Goal: Task Accomplishment & Management: Use online tool/utility

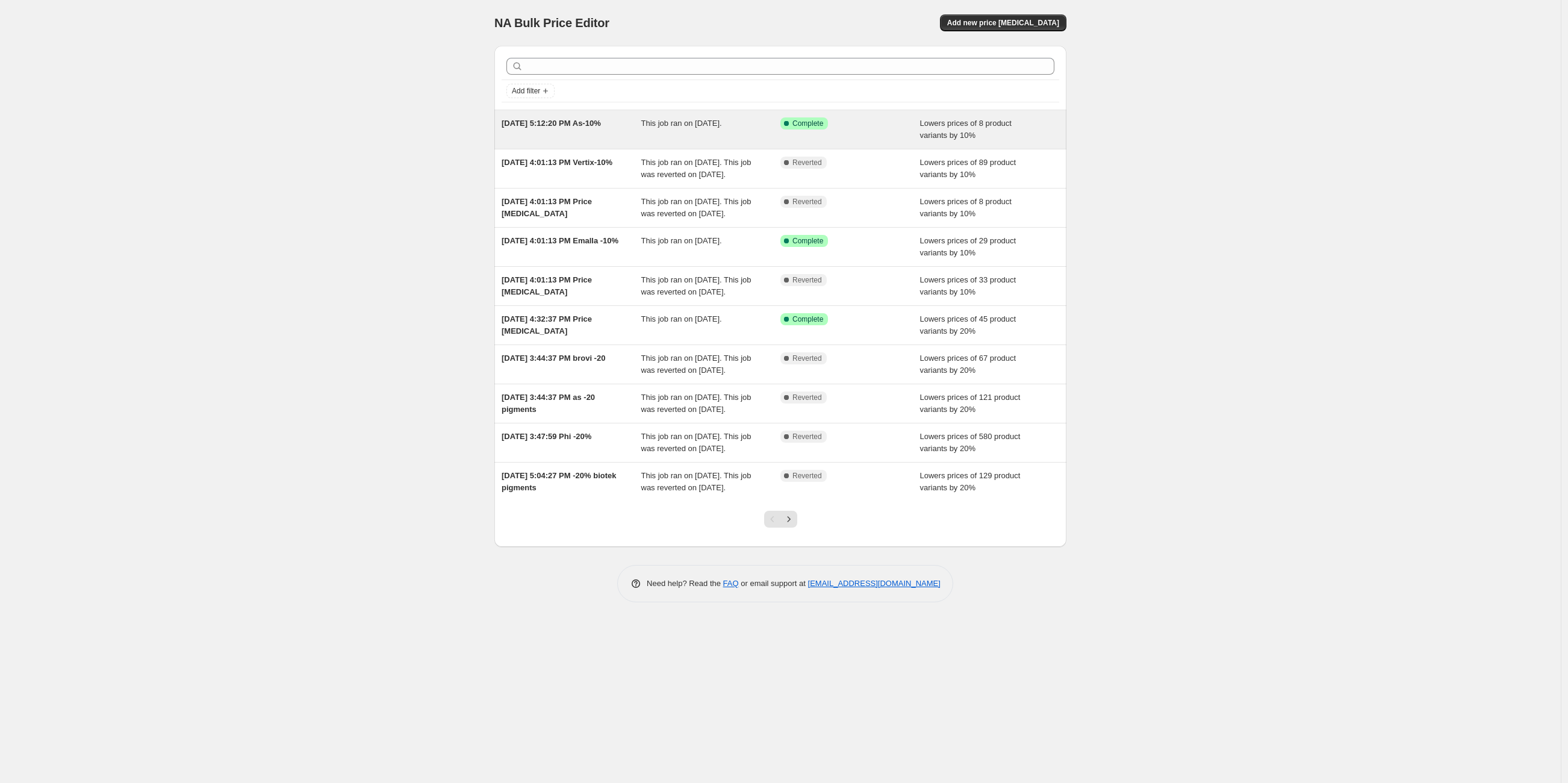
click at [585, 141] on div "[DATE] 5:12:20 PM As-10% This job ran on [DATE]. Success Complete Complete Lowe…" at bounding box center [780, 129] width 572 height 38
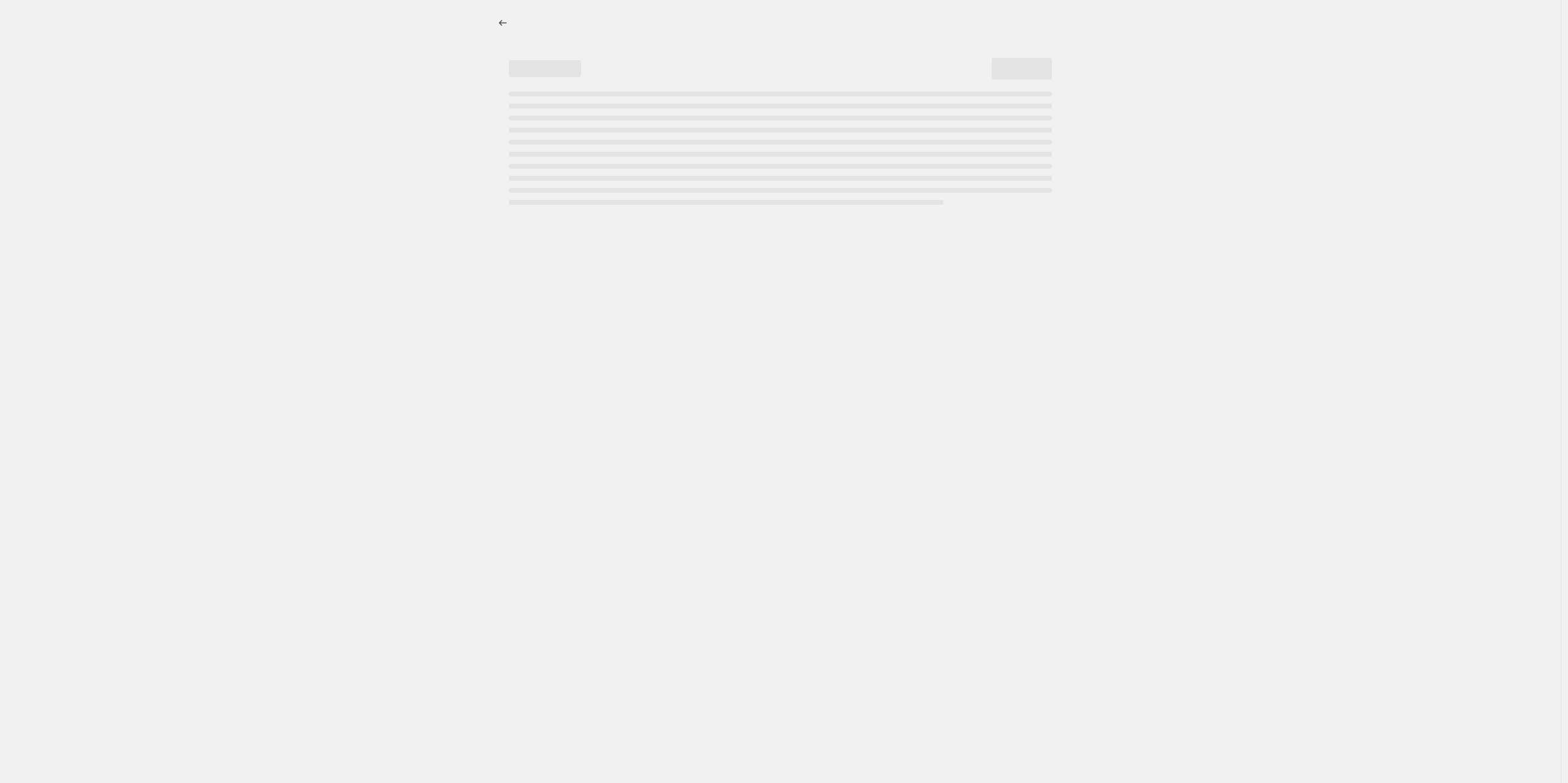
select select "percentage"
select select "collection"
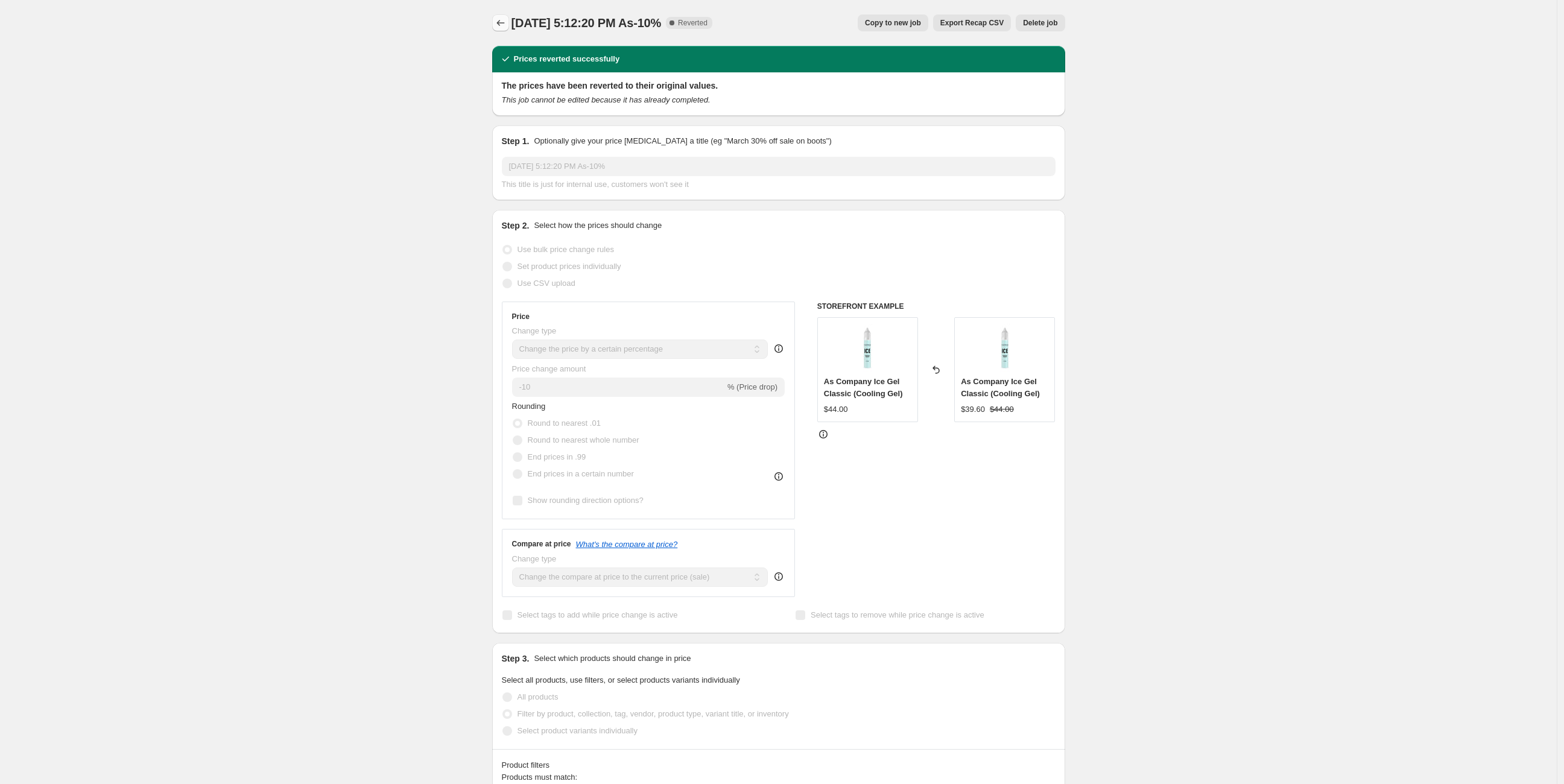
click at [500, 28] on icon "Price change jobs" at bounding box center [501, 23] width 12 height 12
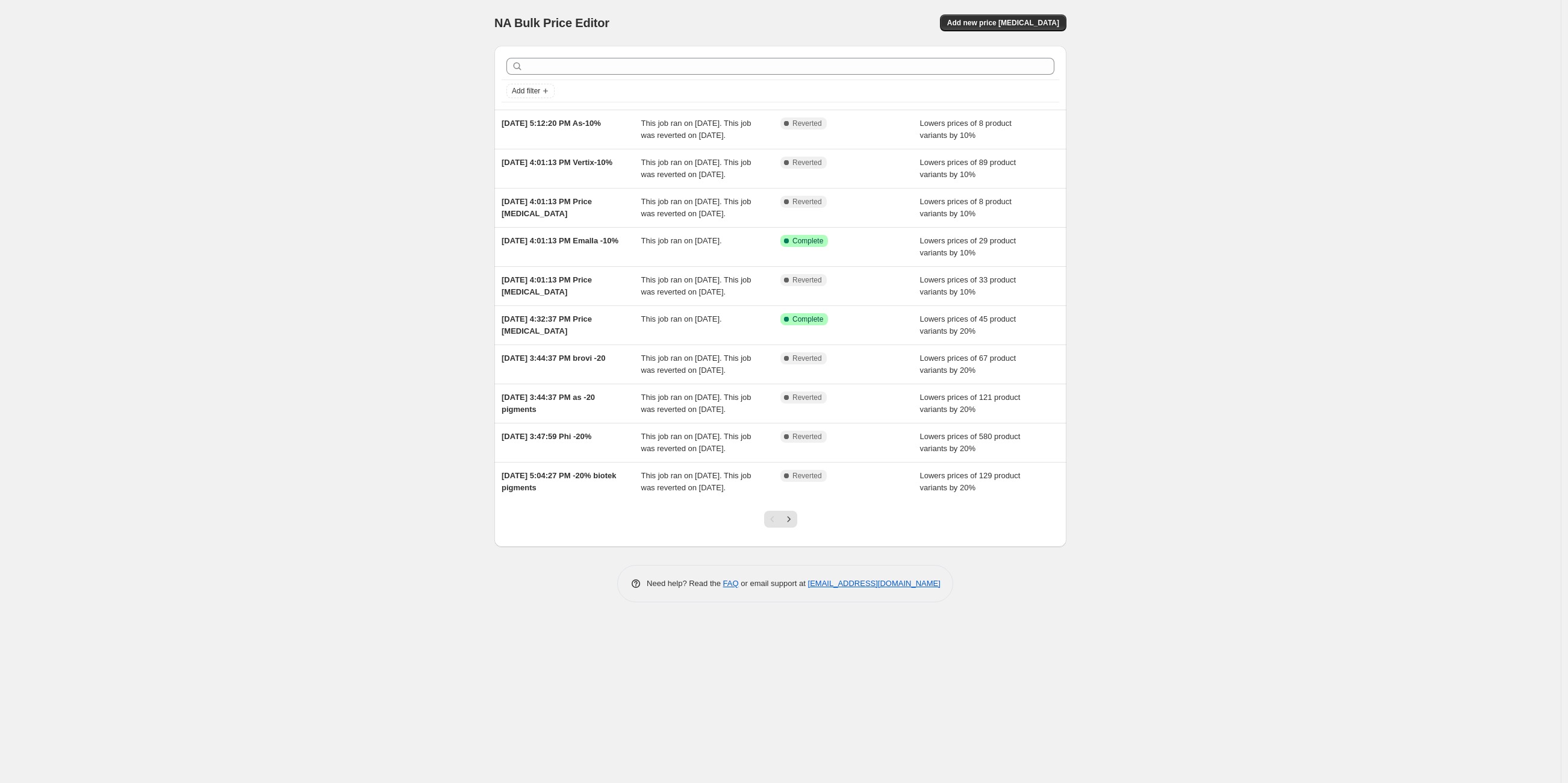
click at [797, 547] on div at bounding box center [780, 524] width 49 height 46
click at [788, 525] on icon "Next" at bounding box center [789, 519] width 12 height 12
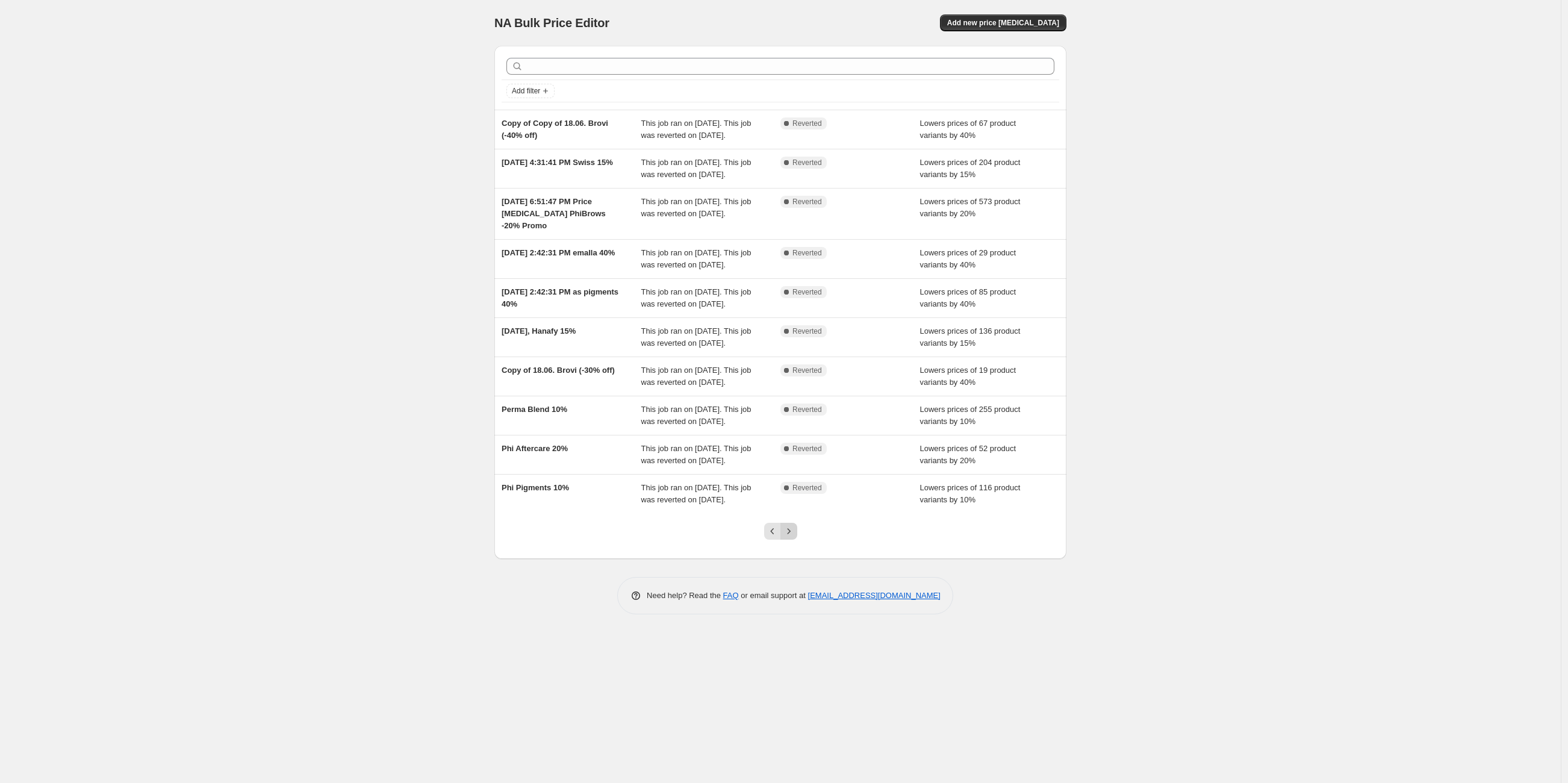
click at [789, 533] on icon "Next" at bounding box center [788, 531] width 3 height 5
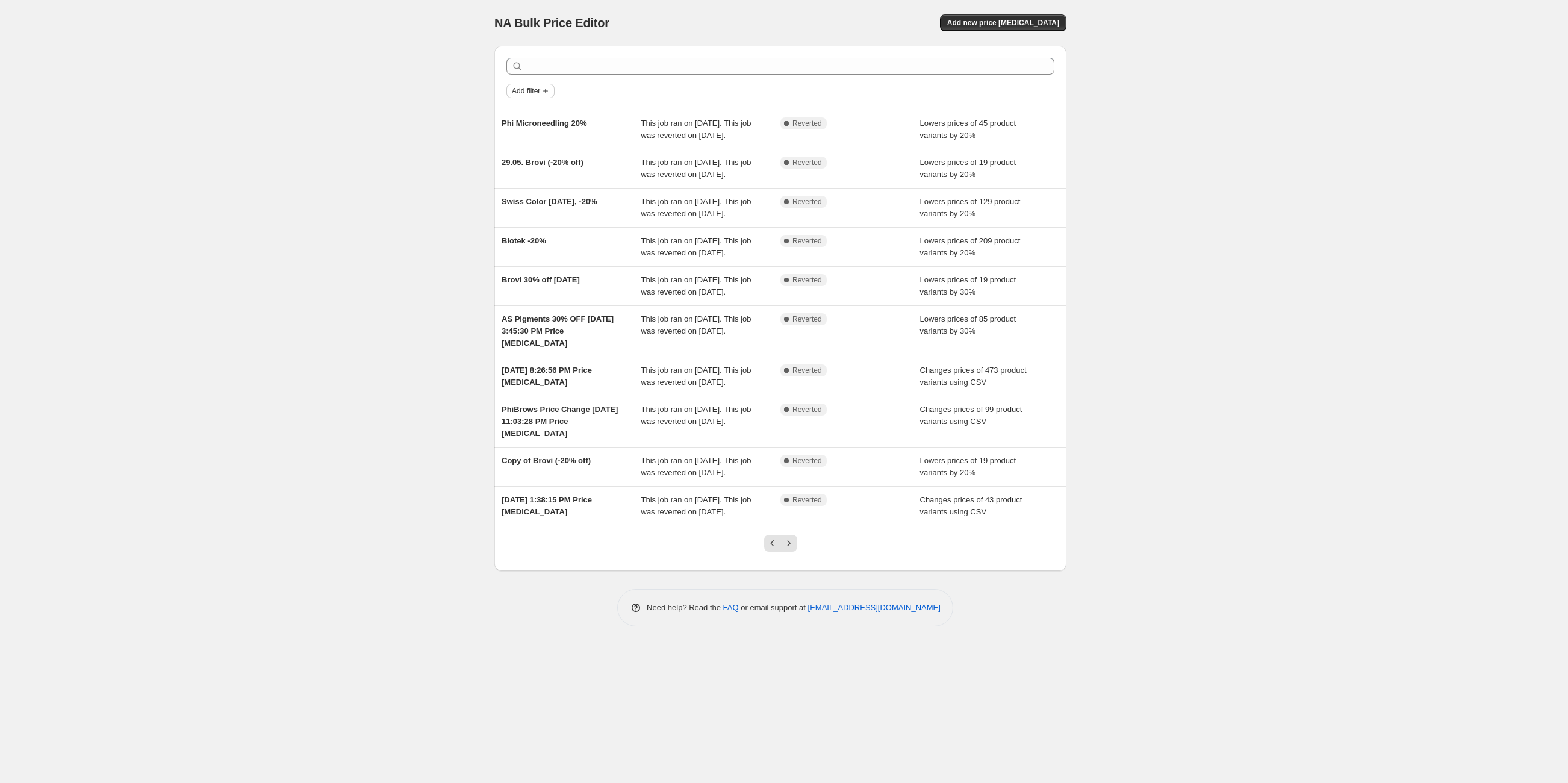
click at [540, 89] on span "Add filter" at bounding box center [525, 91] width 28 height 10
click at [531, 117] on span "Job status" at bounding box center [532, 114] width 36 height 9
click at [438, 124] on div "NA Bulk Price Editor. This page is ready NA Bulk Price Editor Add new price cha…" at bounding box center [780, 391] width 1560 height 783
click at [777, 544] on icon "Previous" at bounding box center [773, 543] width 12 height 12
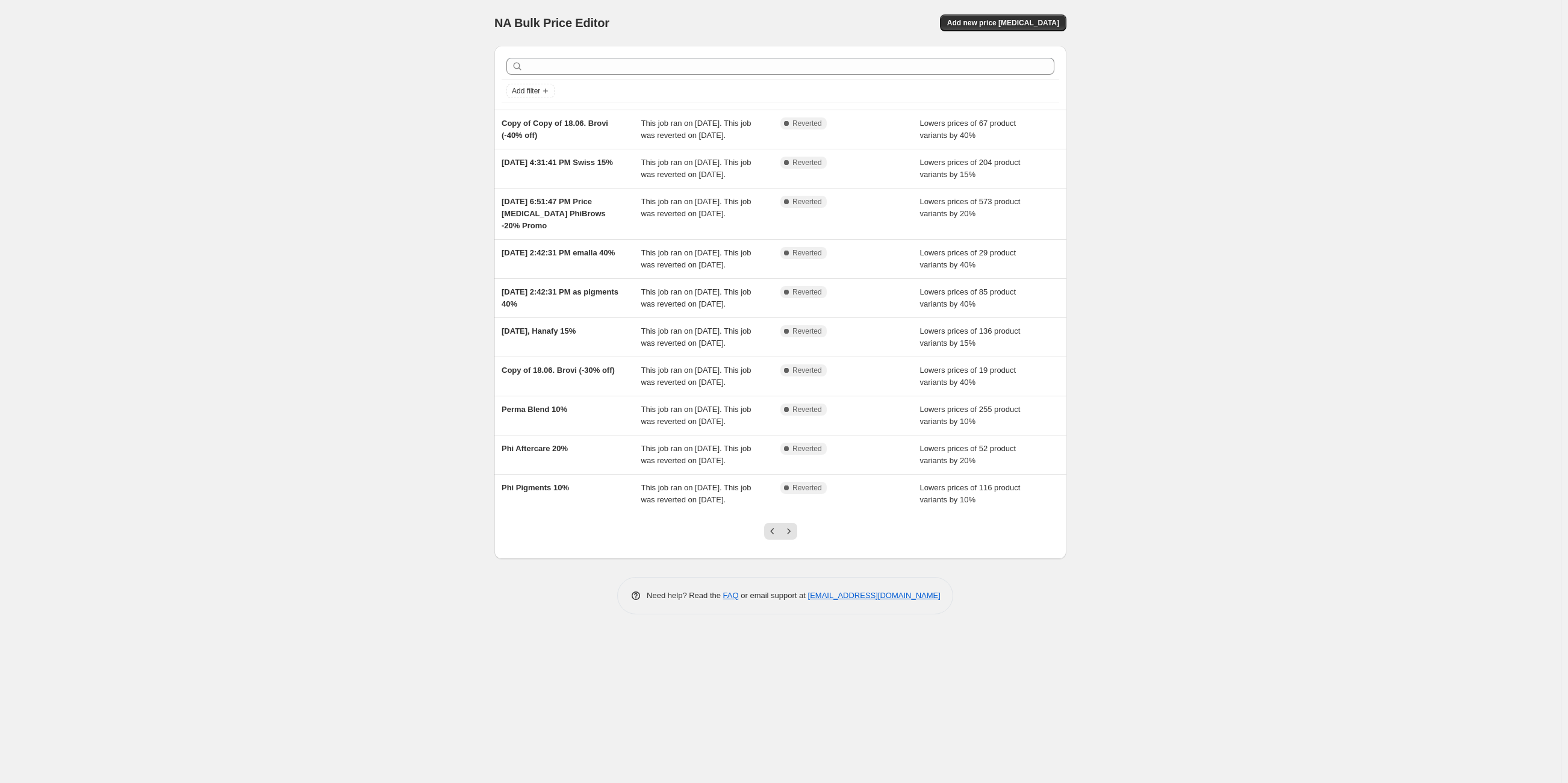
click at [777, 506] on div "This job ran on June 2, 2025. This job was reverted on July 2, 2025." at bounding box center [711, 493] width 139 height 24
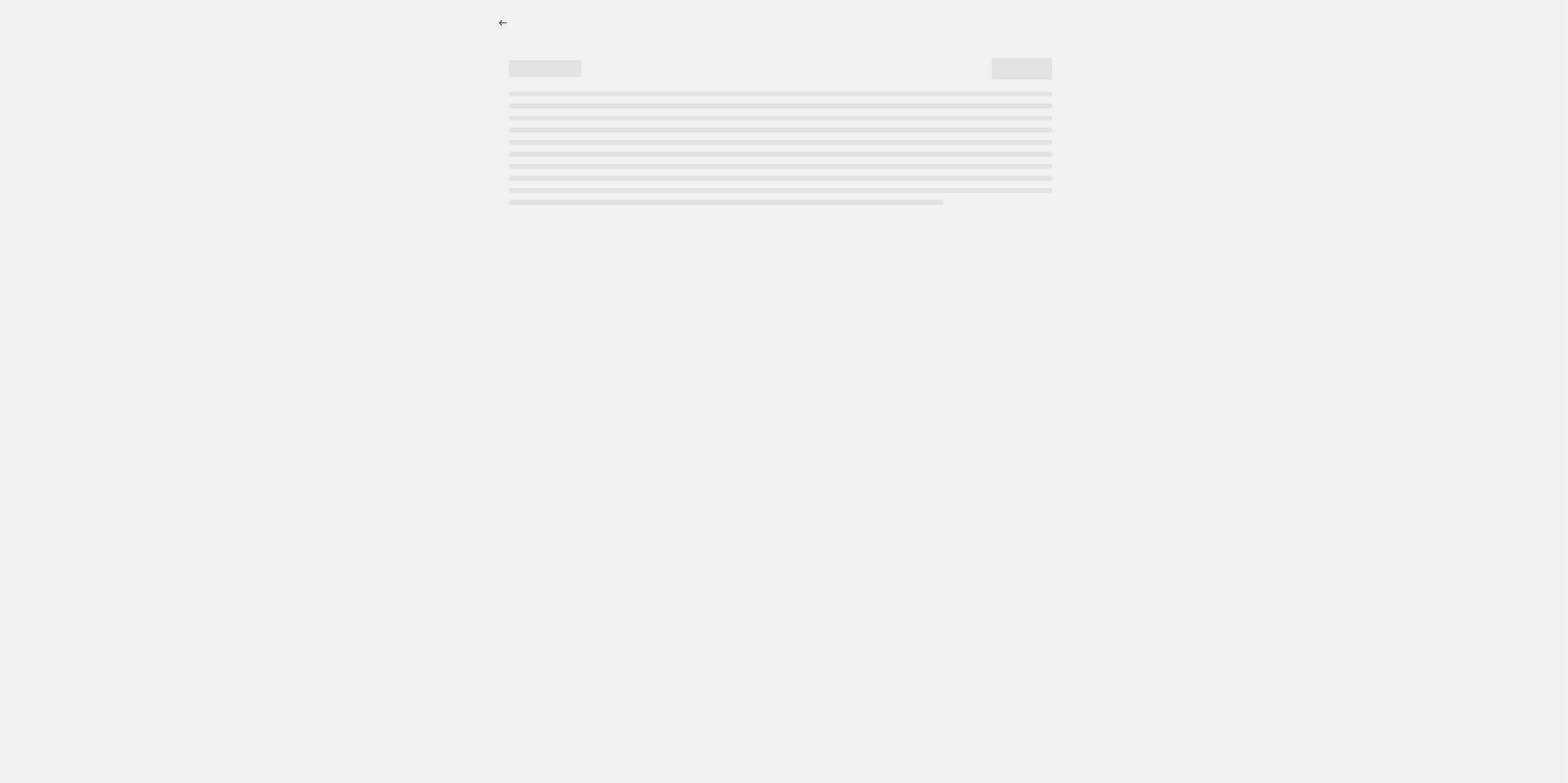
select select "percentage"
select select "collection"
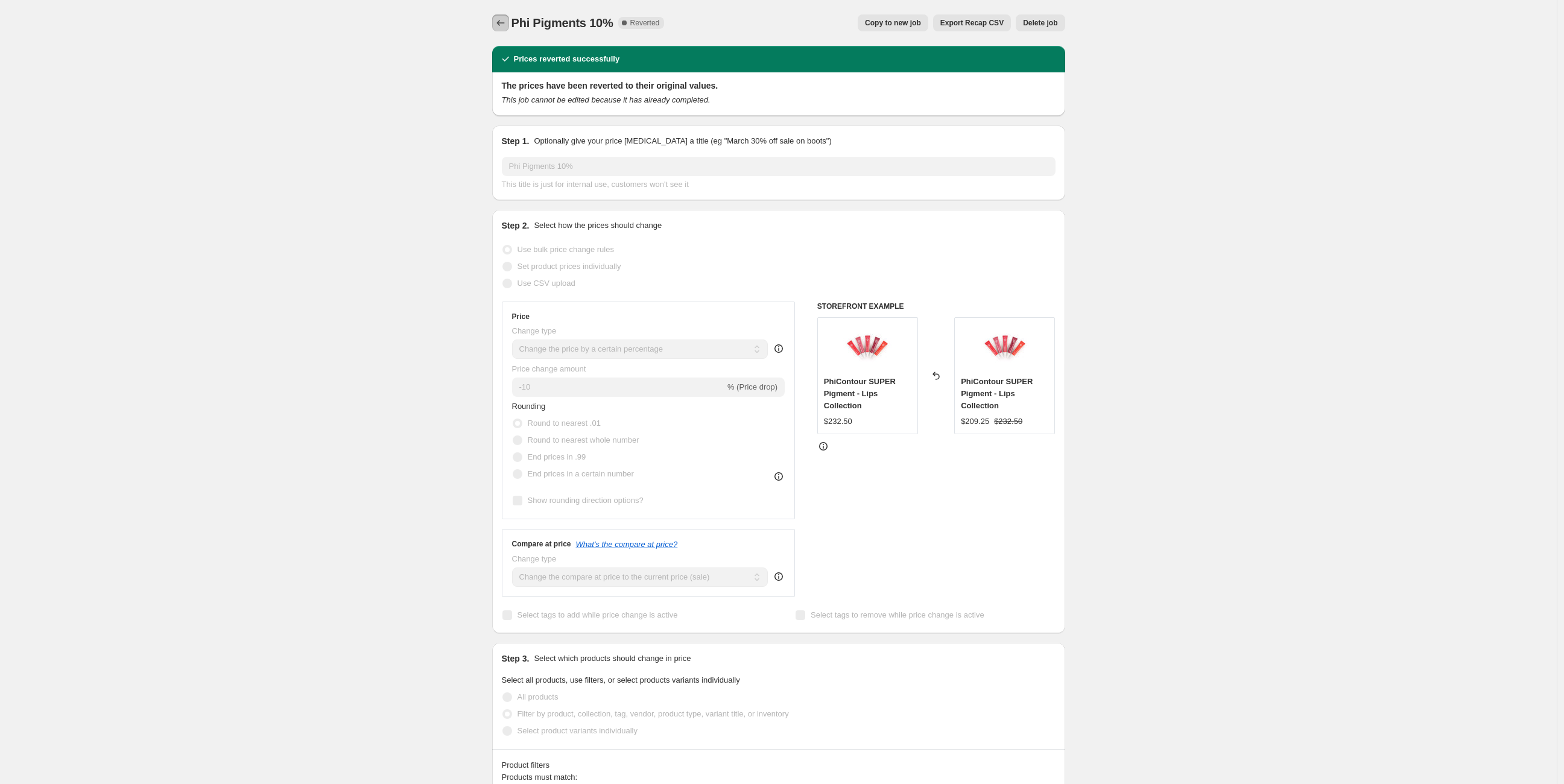
click at [498, 24] on icon "Price change jobs" at bounding box center [501, 23] width 12 height 12
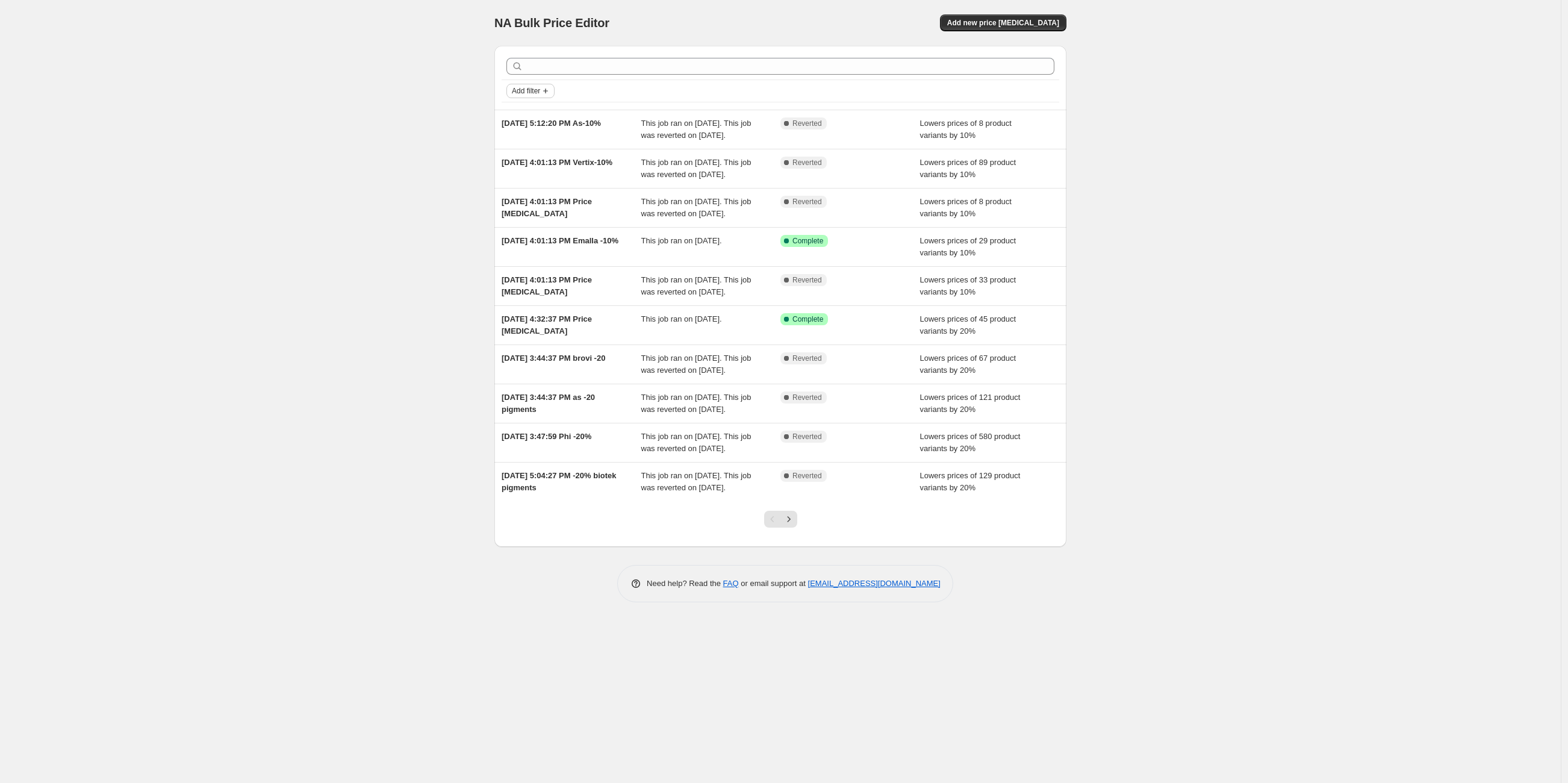
click at [519, 90] on span "Add filter" at bounding box center [525, 91] width 28 height 10
click at [533, 117] on span "Job status" at bounding box center [532, 114] width 36 height 9
click at [520, 170] on input "Complete" at bounding box center [519, 167] width 10 height 10
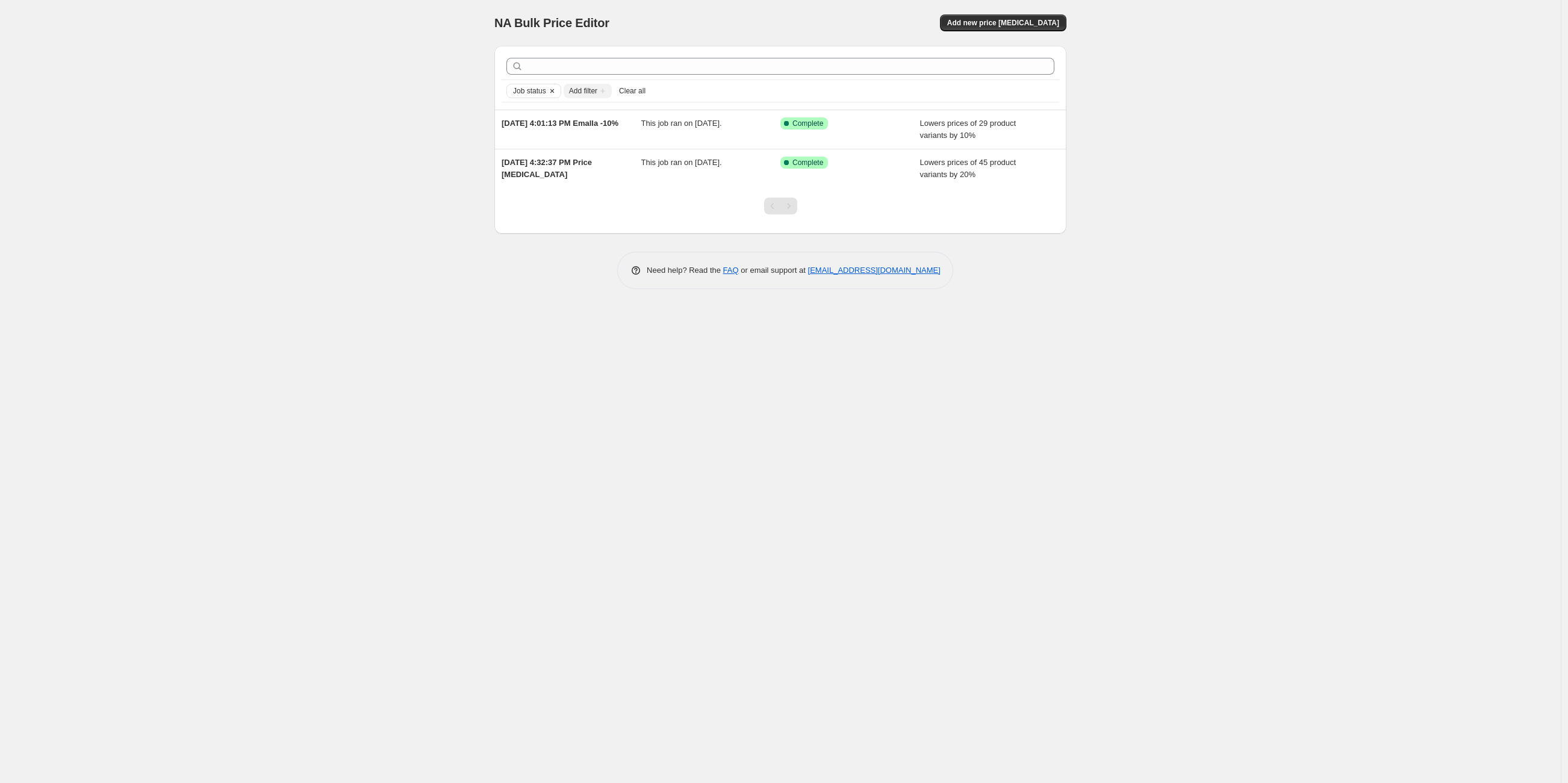
click at [550, 92] on icon "Clear" at bounding box center [552, 91] width 10 height 10
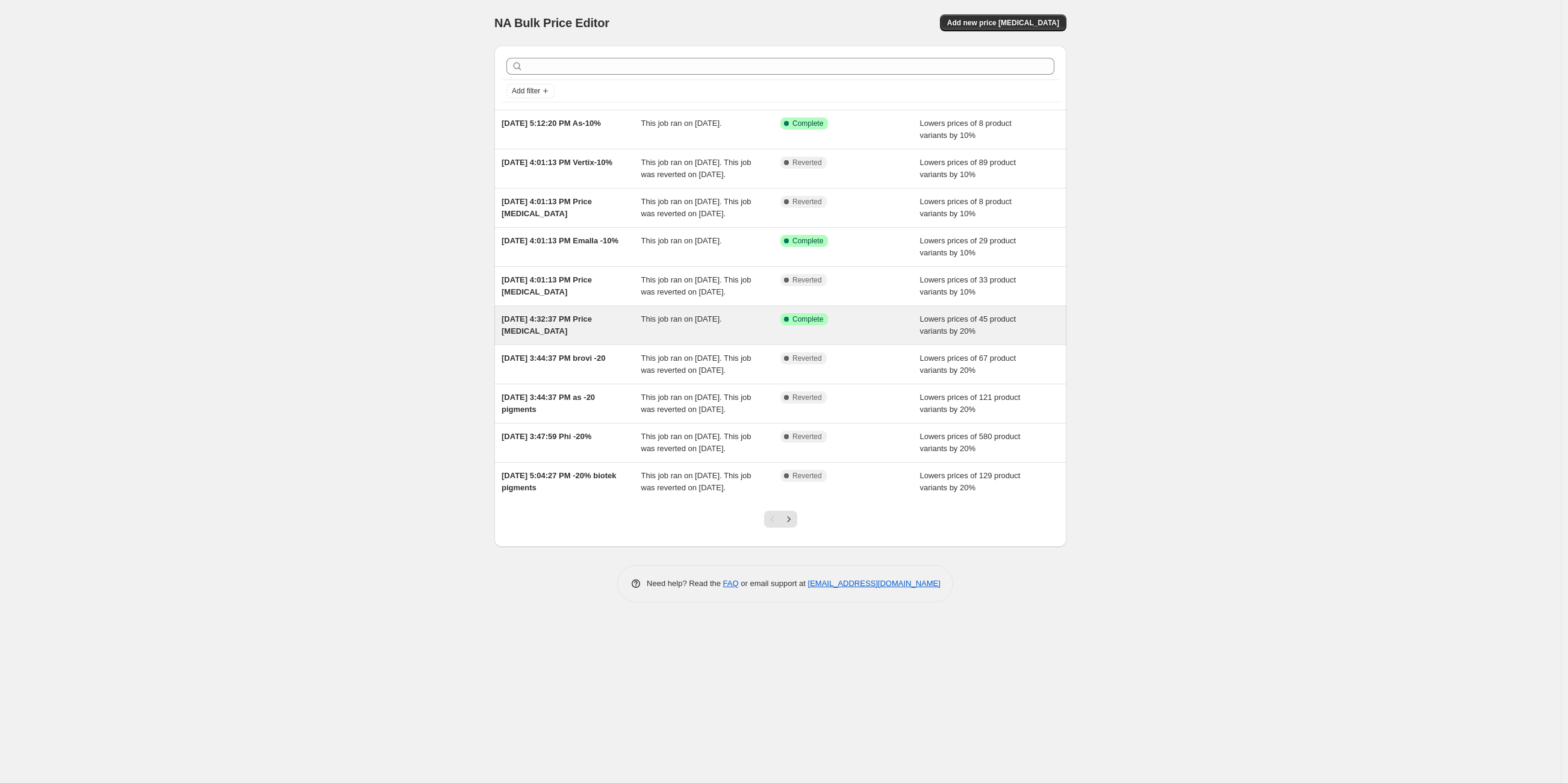
click at [600, 337] on div "[DATE] 4:32:37 PM Price [MEDICAL_DATA]" at bounding box center [571, 325] width 139 height 24
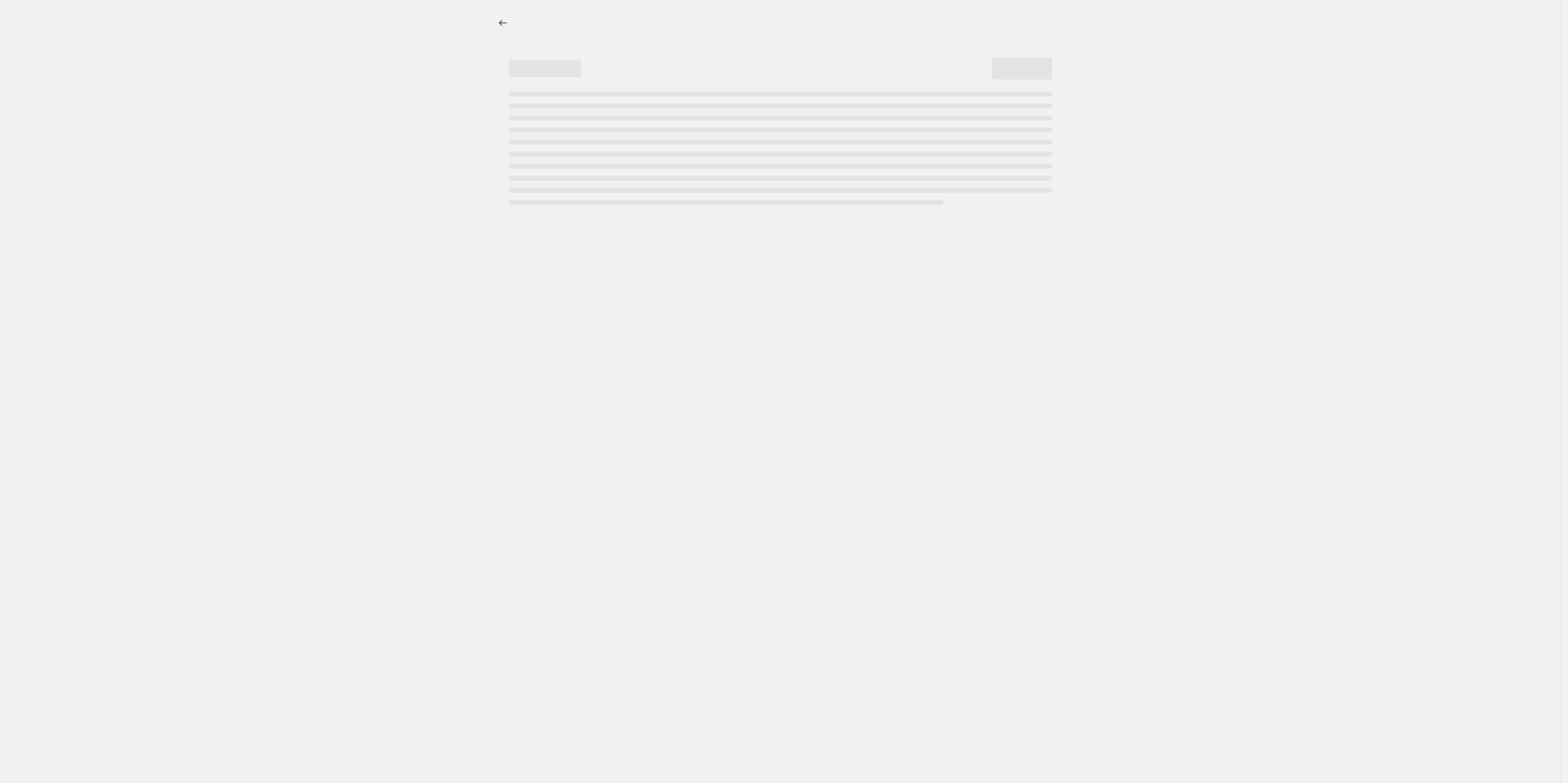
select select "percentage"
select select "vendor"
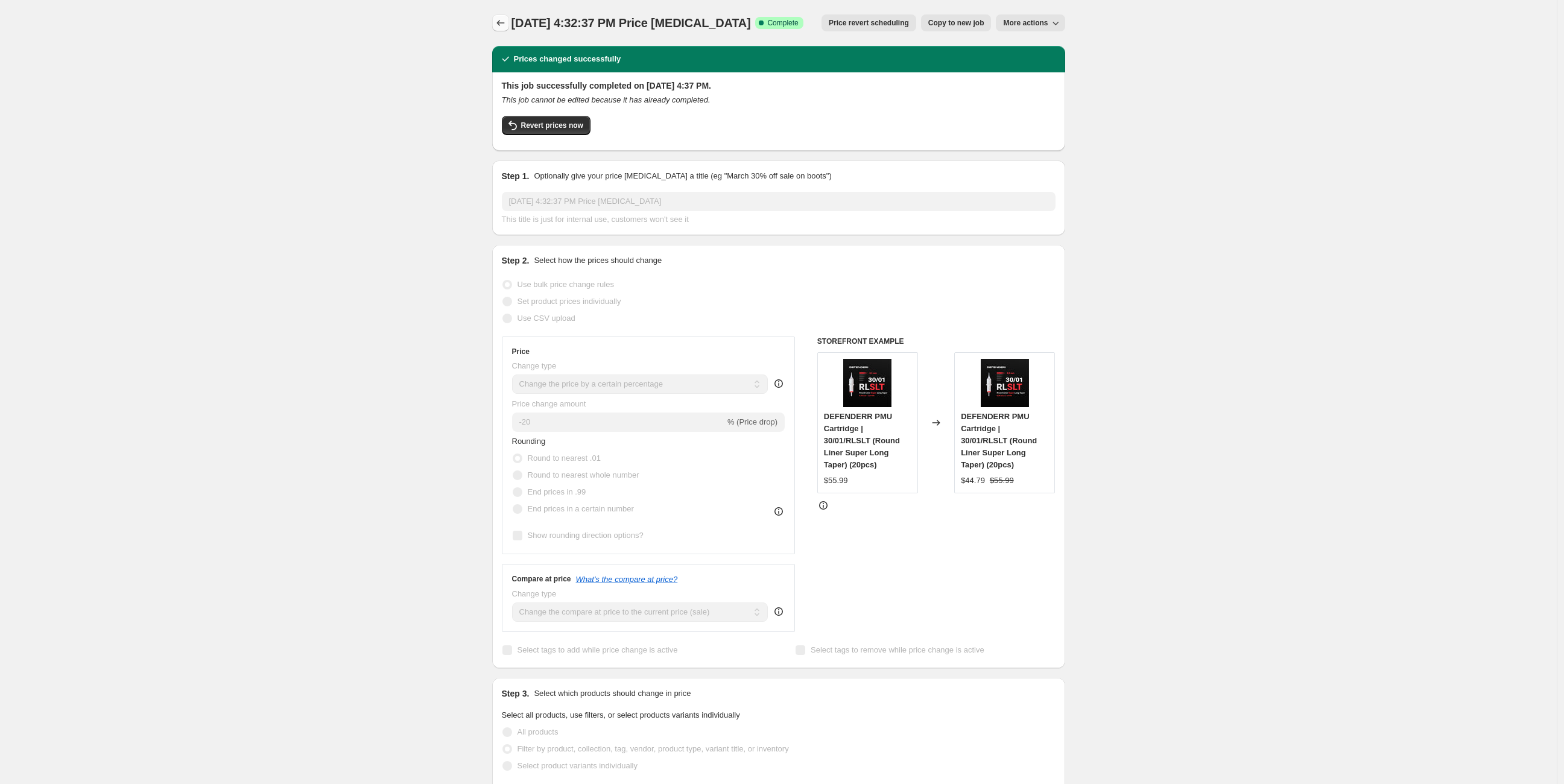
click at [504, 23] on icon "Price change jobs" at bounding box center [501, 23] width 12 height 12
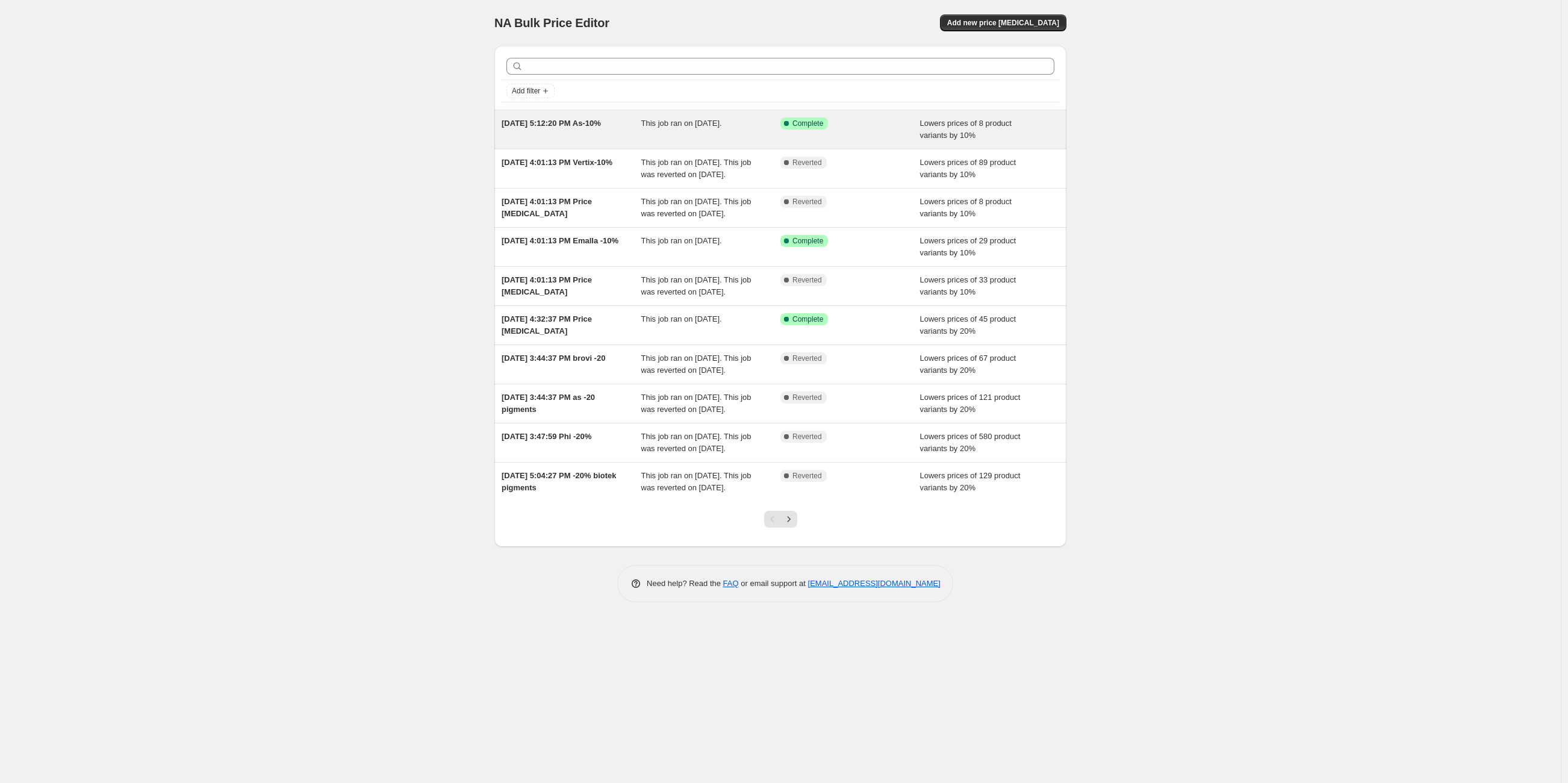
click at [589, 146] on div "[DATE] 5:12:20 PM As-10% This job ran on [DATE]. Success Complete Complete Lowe…" at bounding box center [780, 129] width 572 height 38
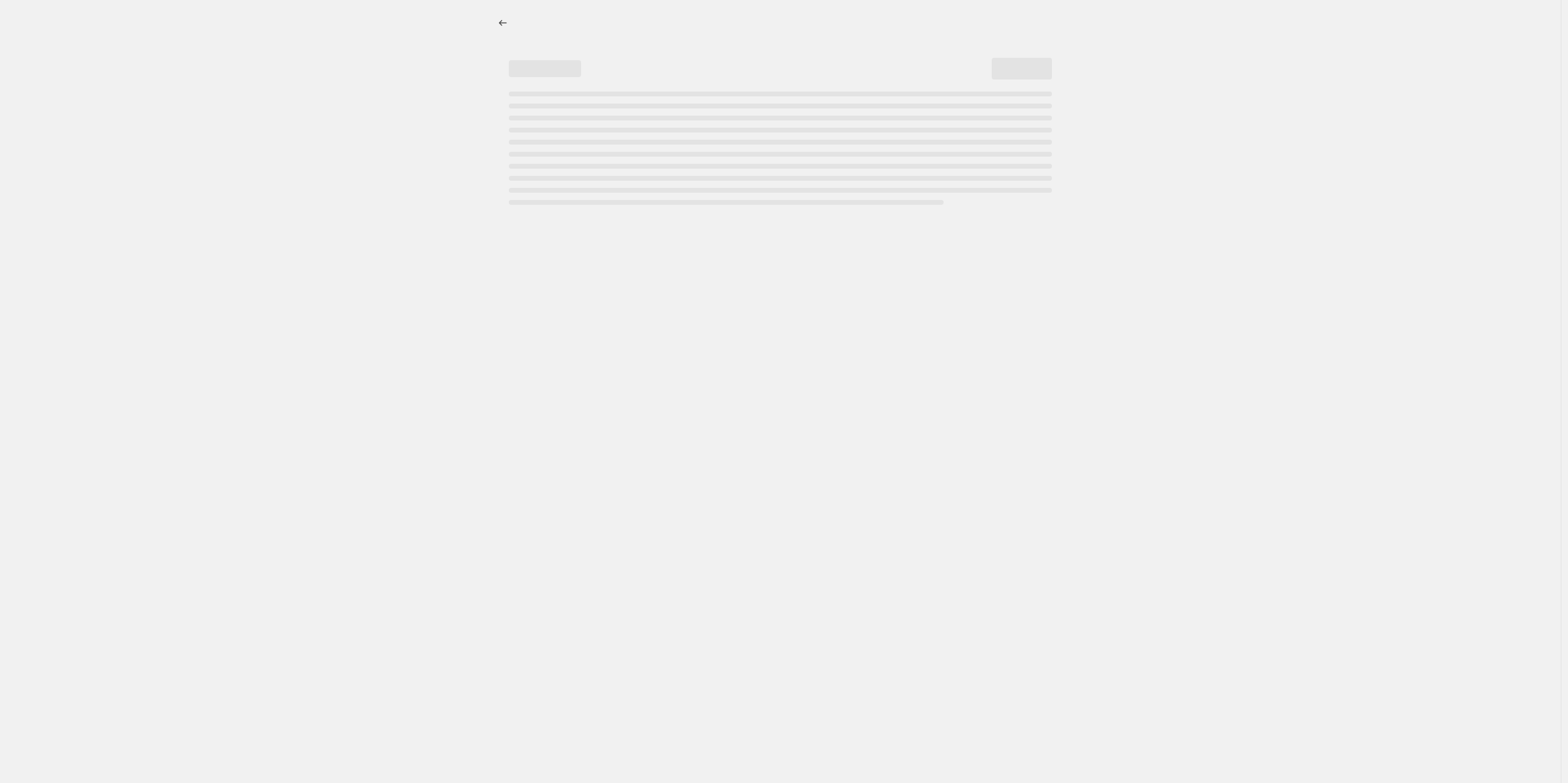
select select "percentage"
select select "collection"
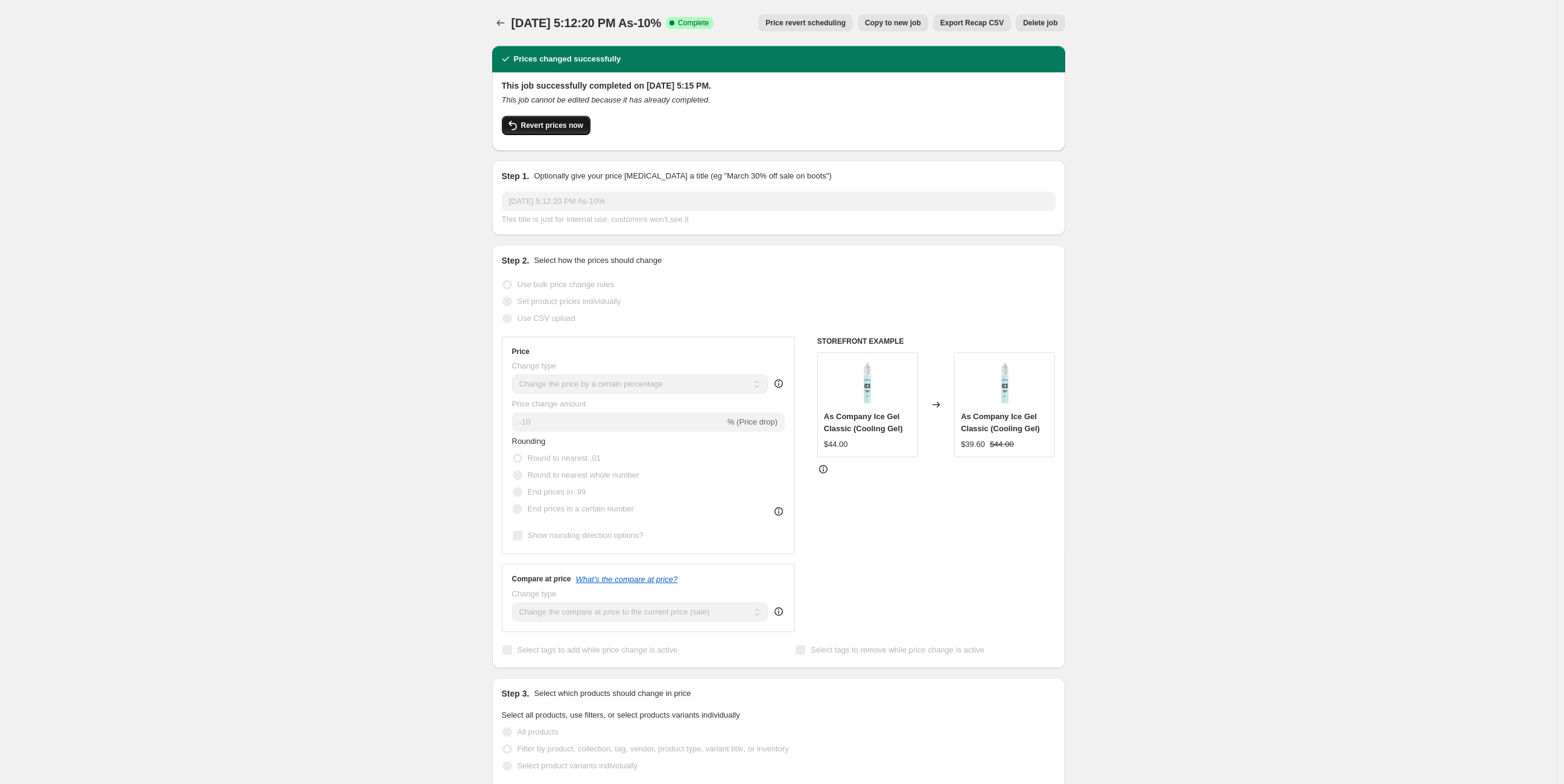
click at [523, 123] on button "Revert prices now" at bounding box center [546, 125] width 88 height 19
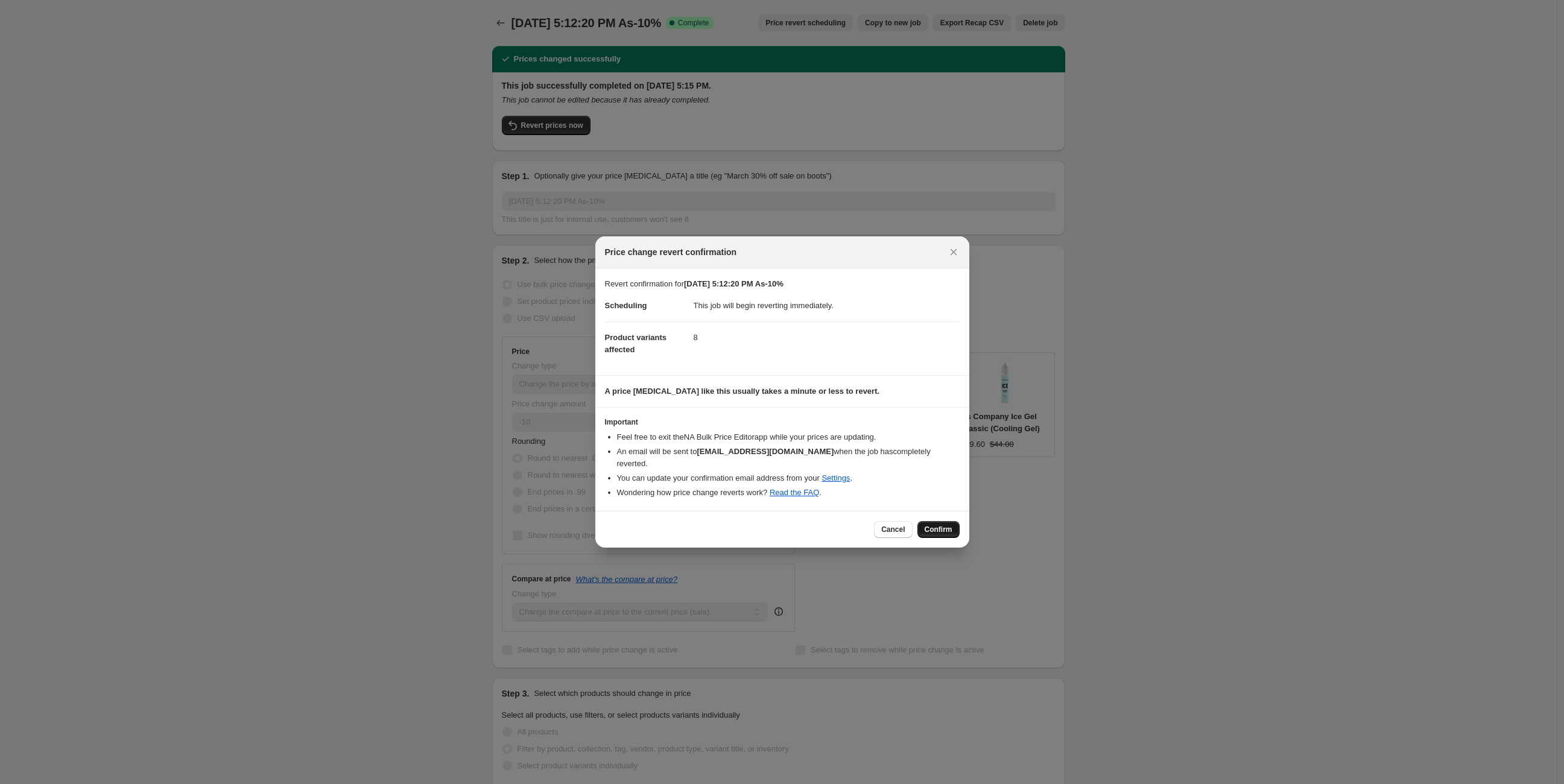
click at [937, 521] on button "Confirm" at bounding box center [939, 529] width 42 height 17
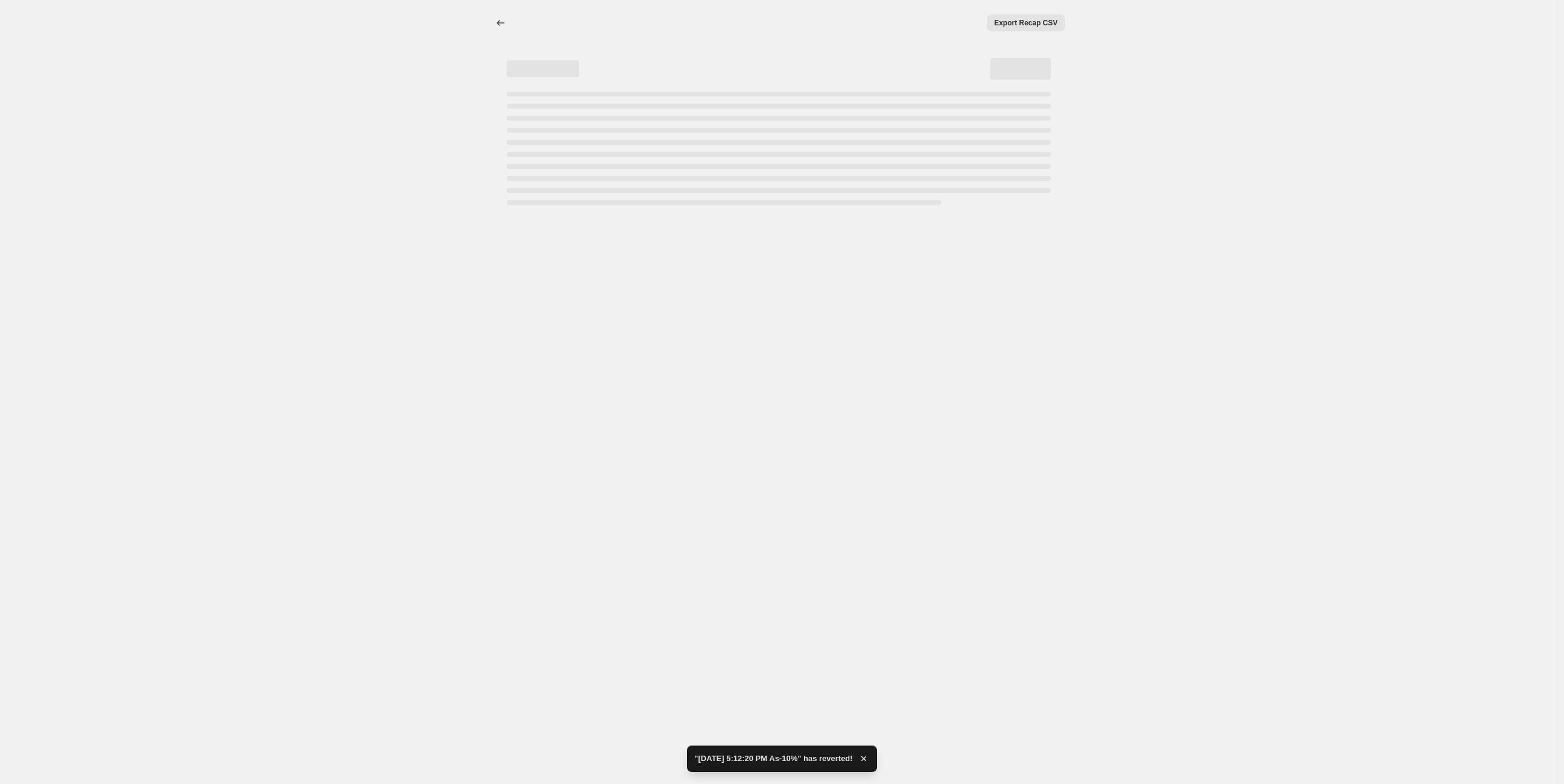
select select "percentage"
select select "collection"
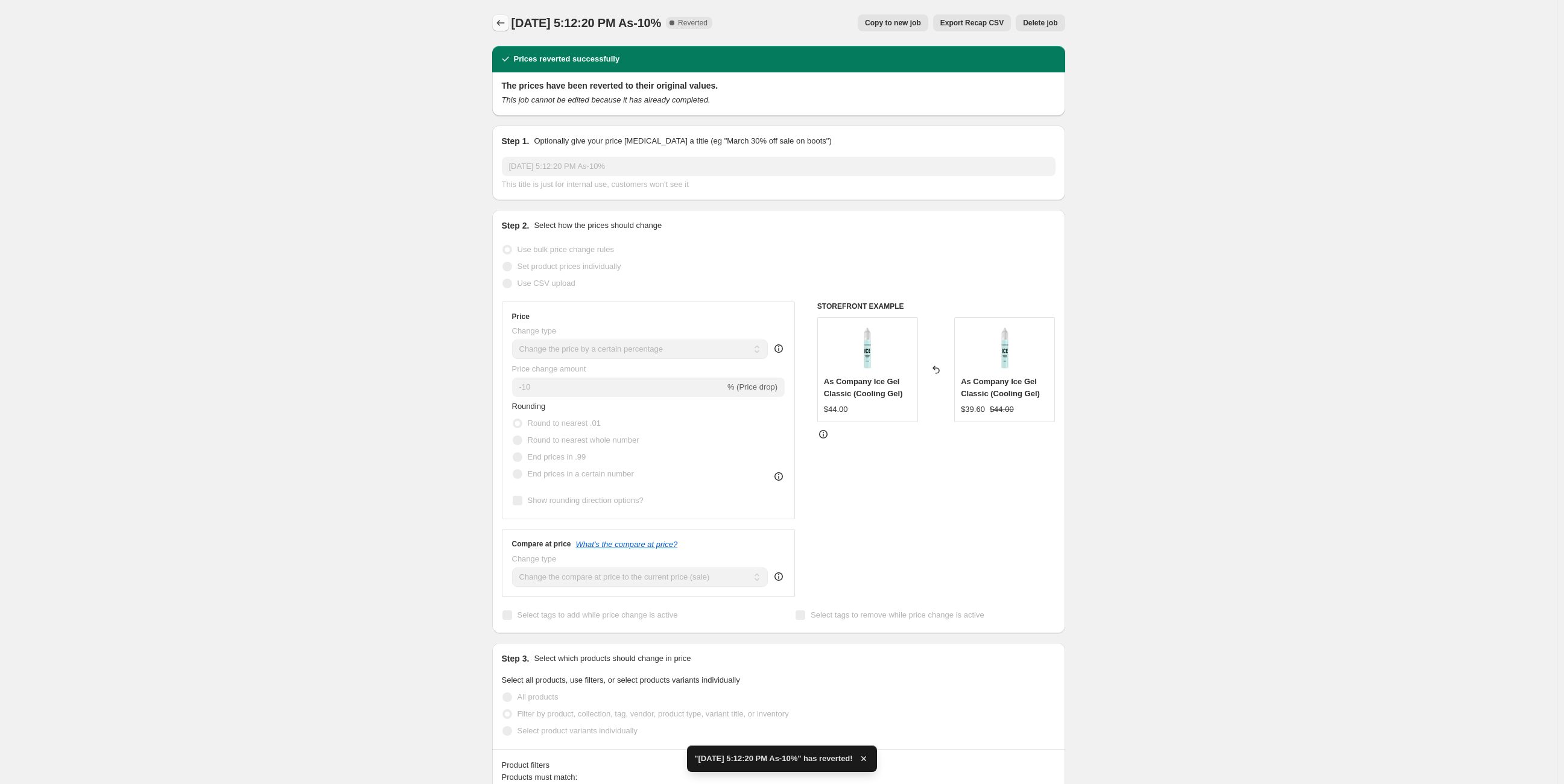
click at [503, 18] on icon "Price change jobs" at bounding box center [501, 23] width 12 height 12
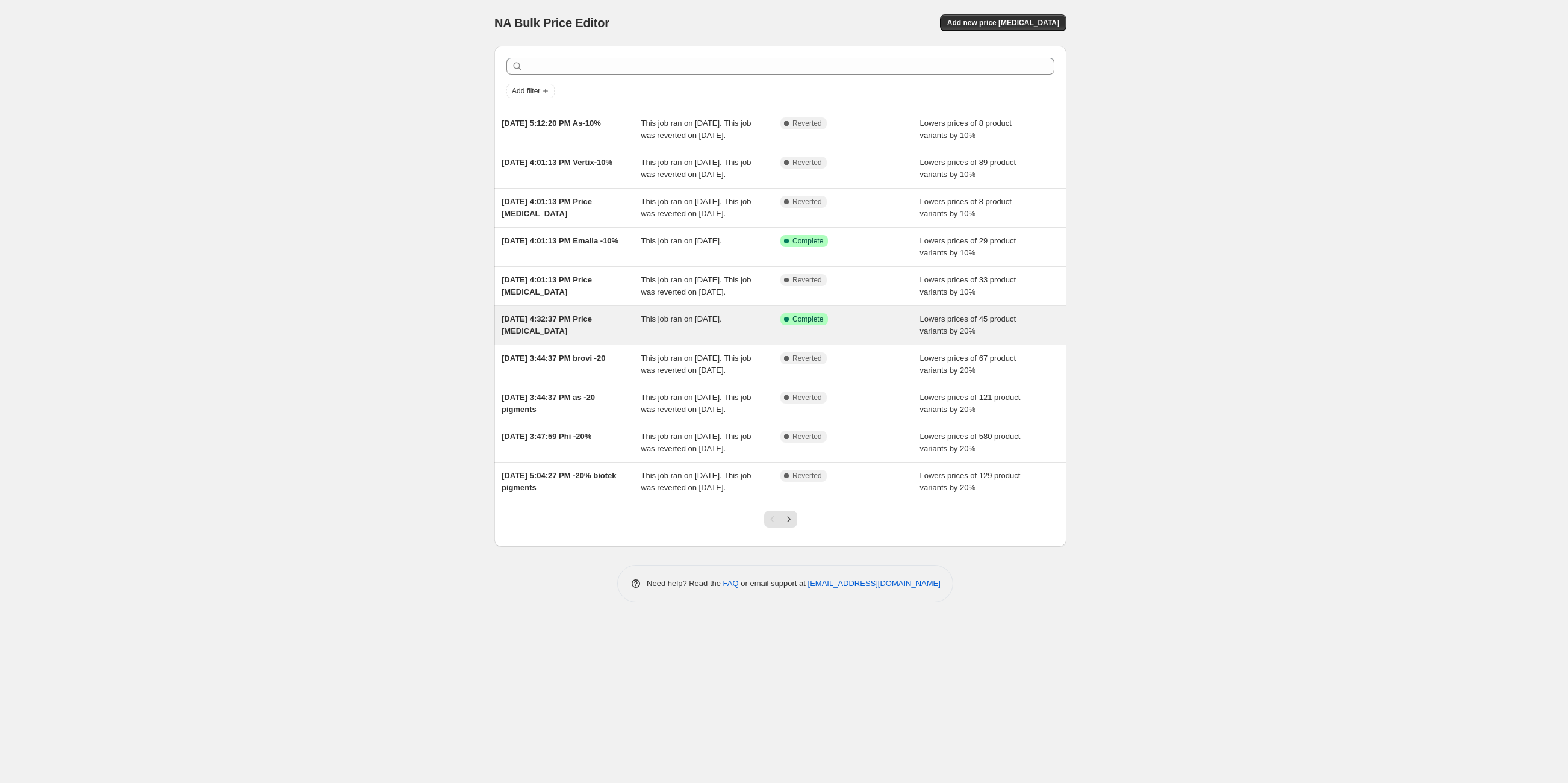
click at [615, 337] on div "[DATE] 4:32:37 PM Price [MEDICAL_DATA]" at bounding box center [571, 325] width 139 height 24
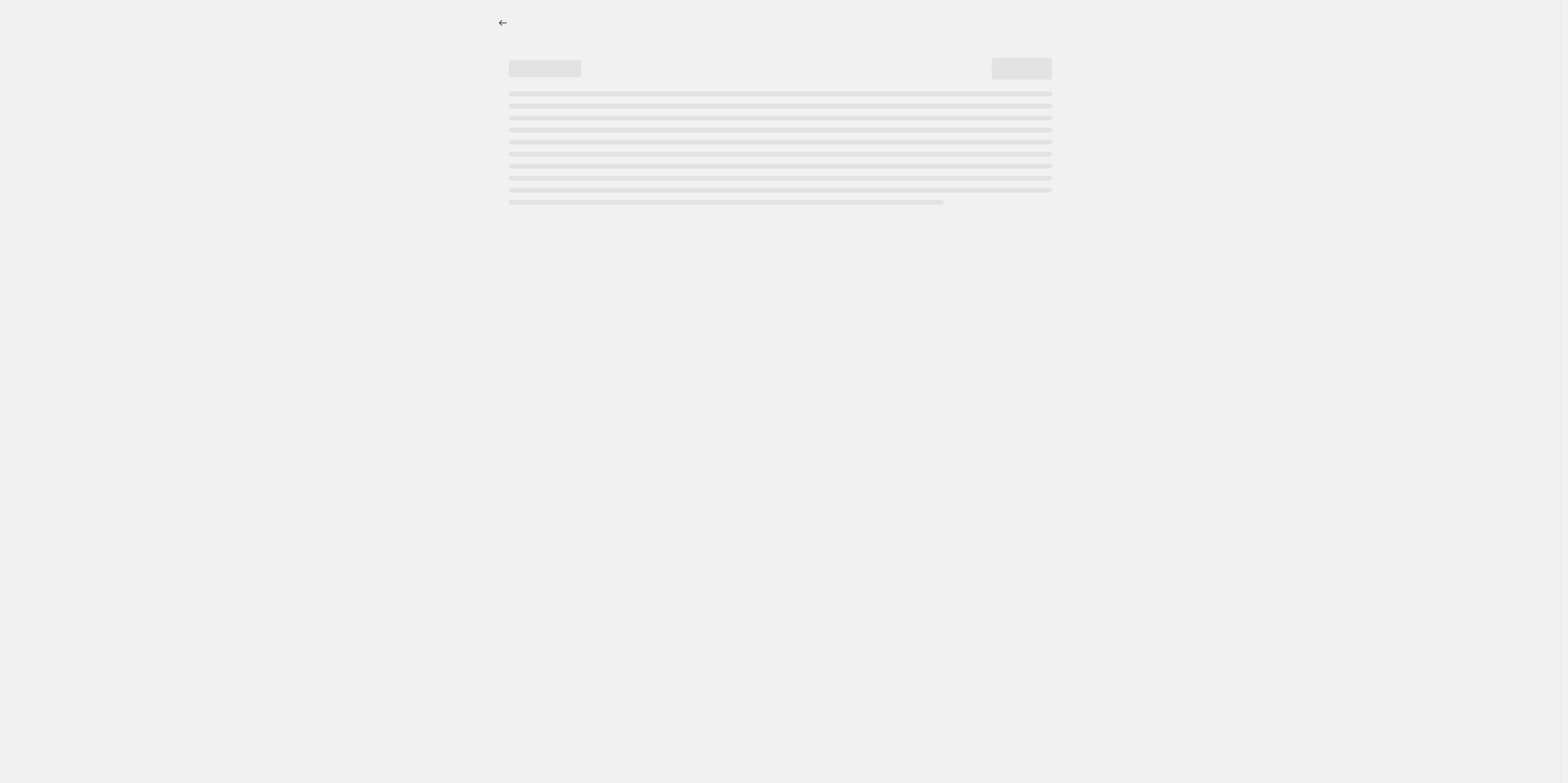
select select "percentage"
select select "vendor"
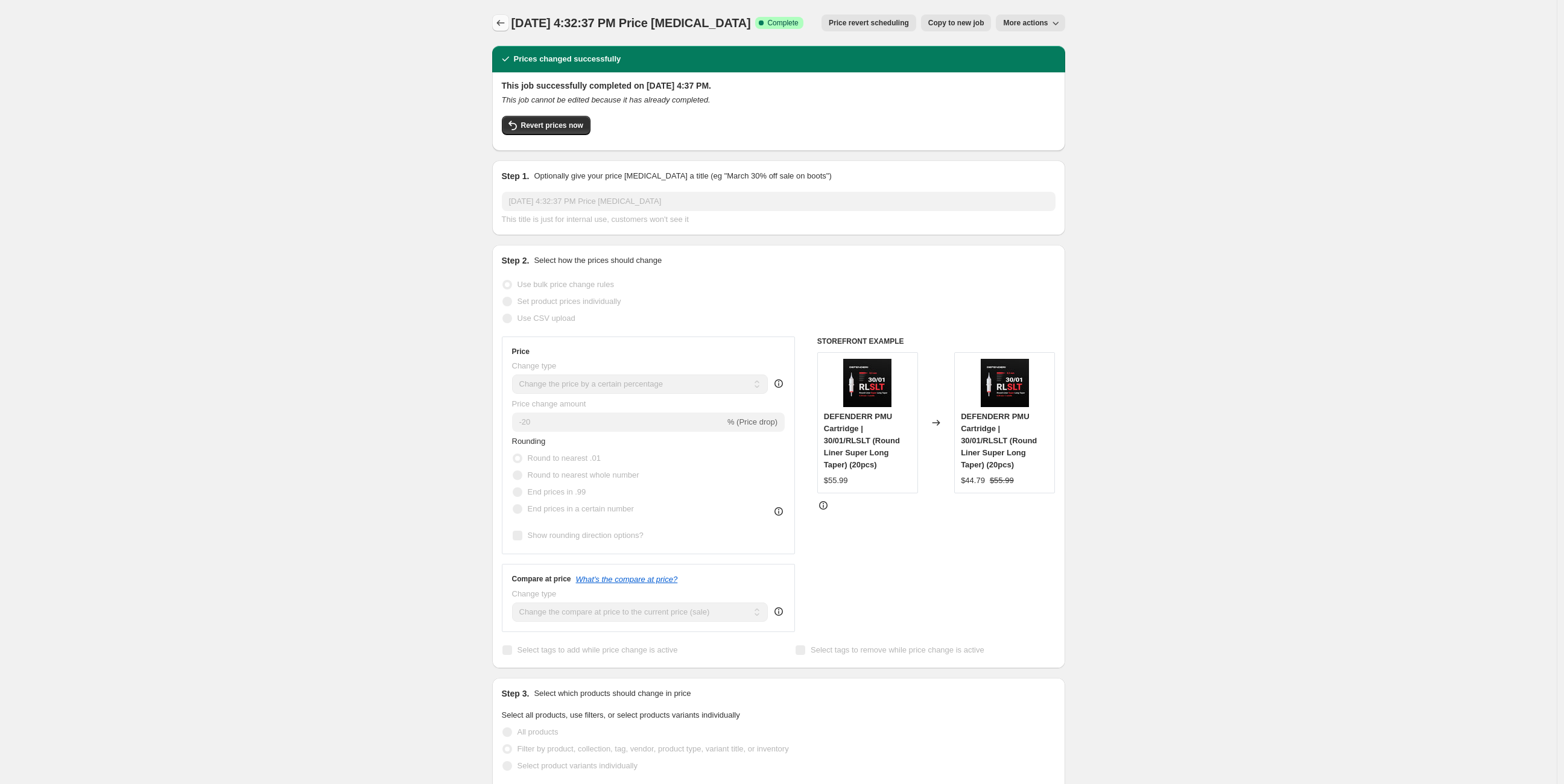
click at [505, 24] on icon "Price change jobs" at bounding box center [501, 23] width 12 height 12
